Goal: Obtain resource: Obtain resource

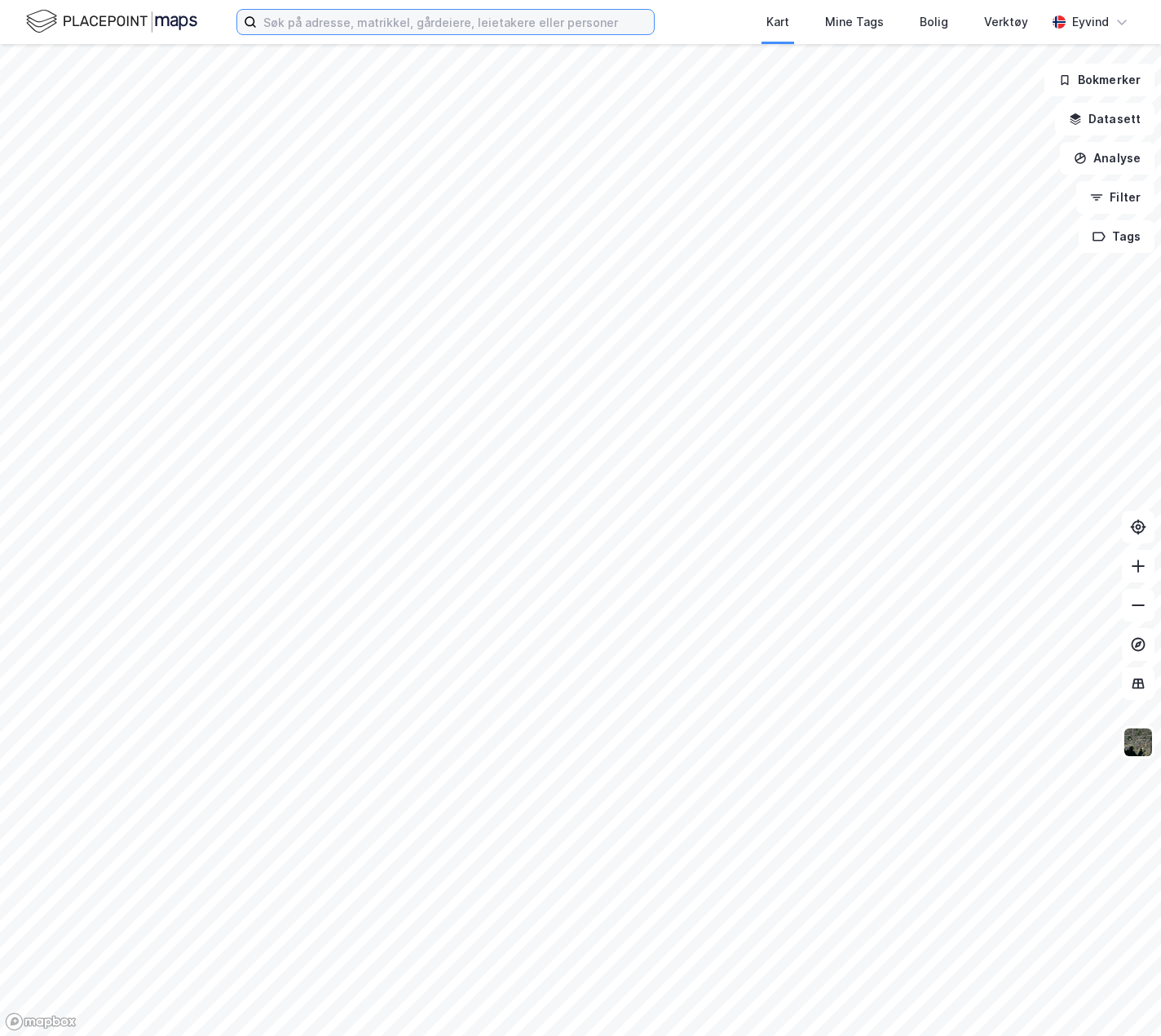
click at [323, 14] on input at bounding box center [455, 22] width 397 height 24
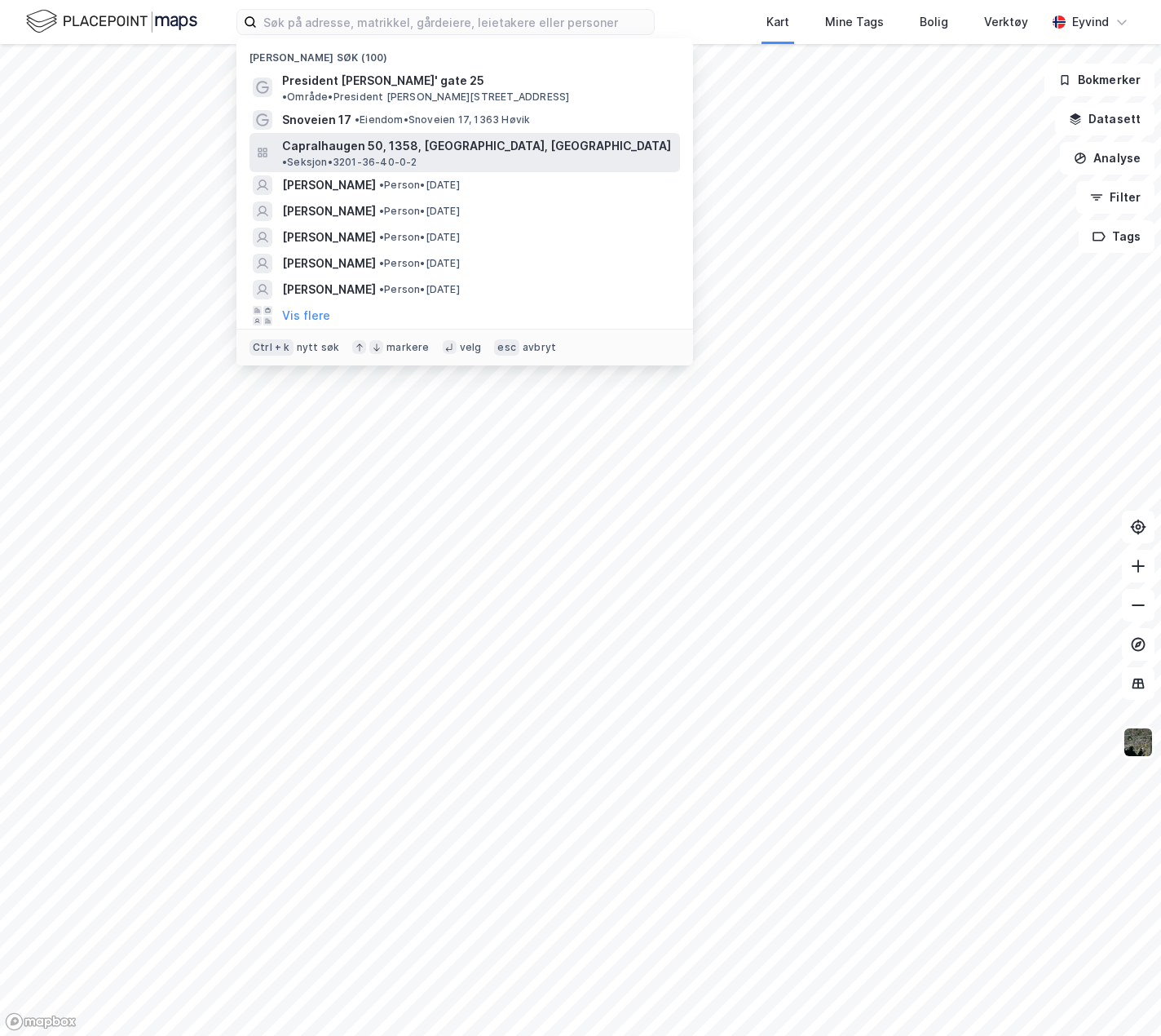
click at [342, 136] on span "Capralhaugen 50, 1358, [GEOGRAPHIC_DATA], [GEOGRAPHIC_DATA]" at bounding box center [477, 145] width 389 height 19
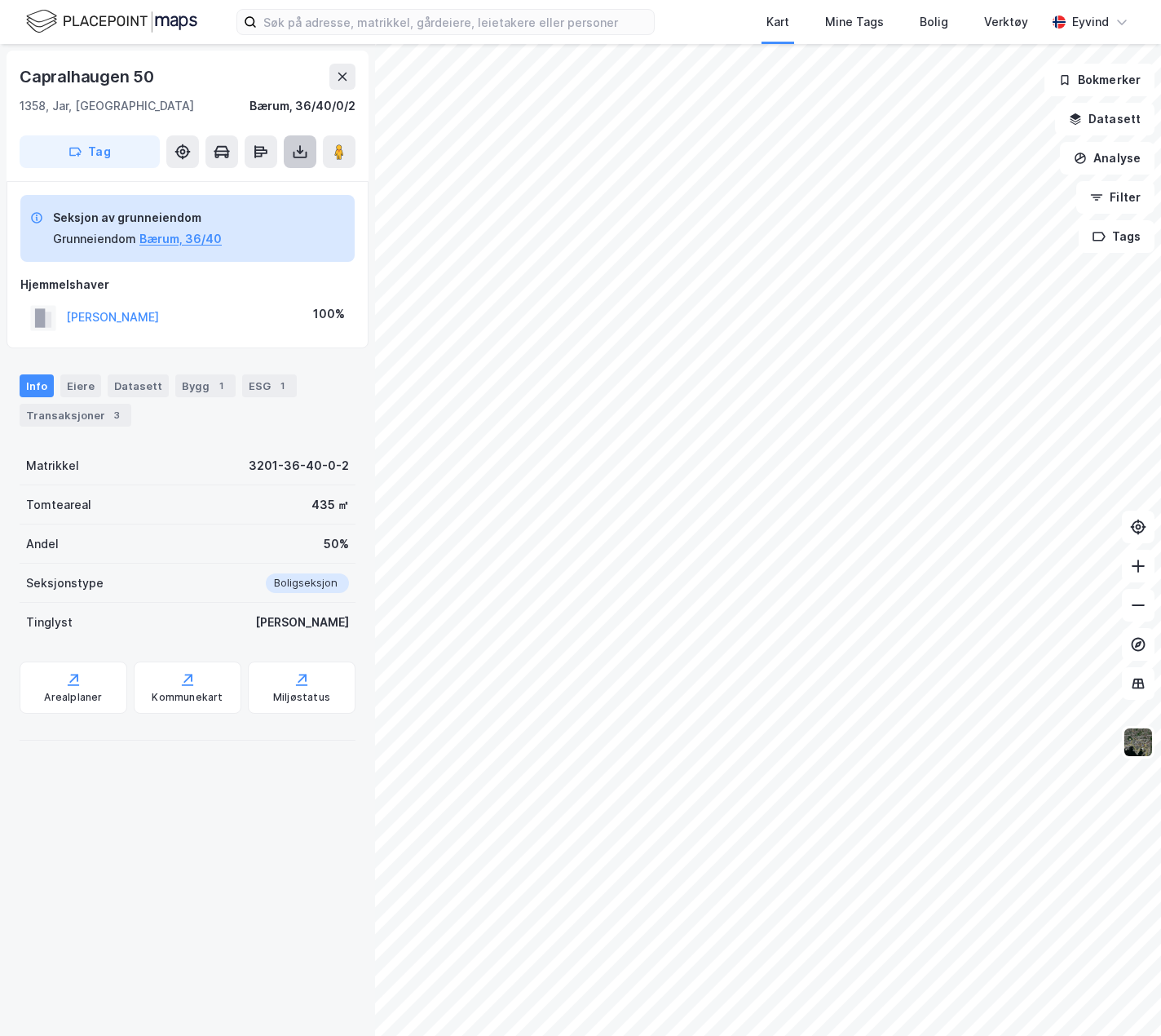
click at [292, 156] on icon at bounding box center [300, 152] width 17 height 17
click at [266, 186] on div "Last ned grunnbok" at bounding box center [219, 184] width 94 height 13
